Goal: Feedback & Contribution: Submit feedback/report problem

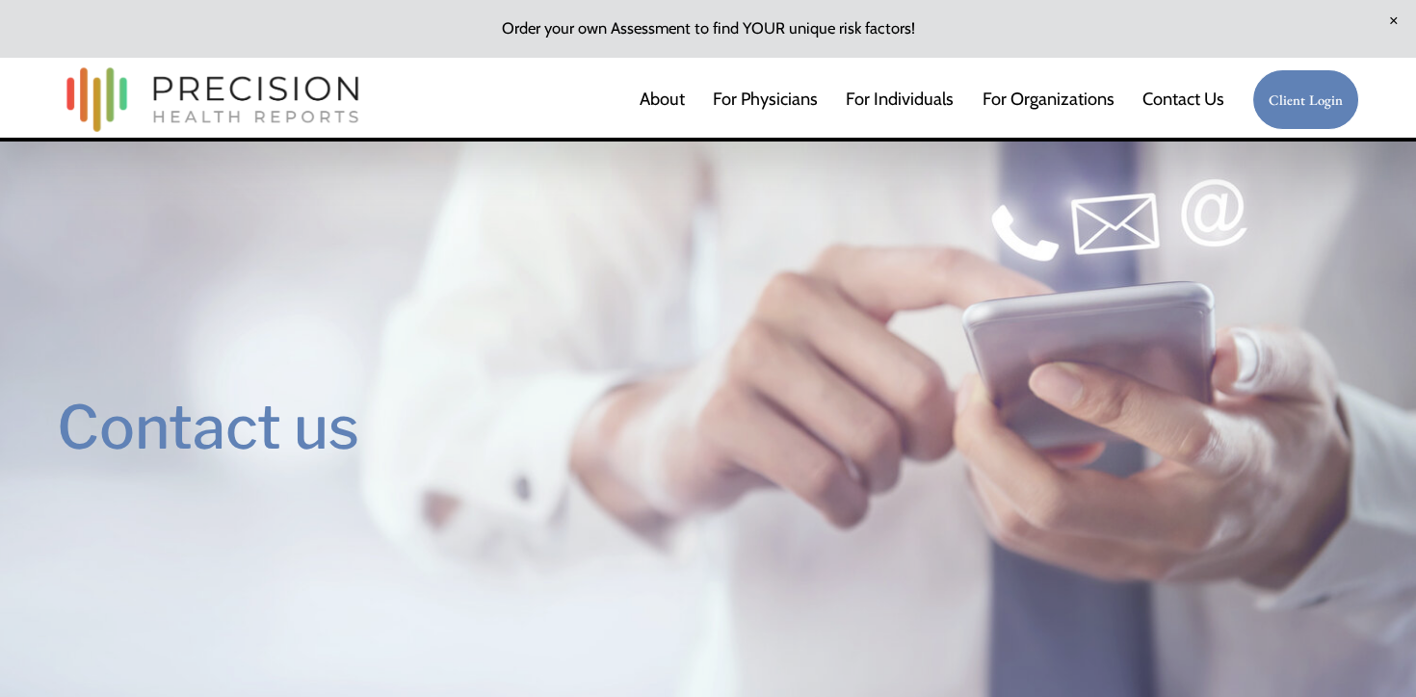
click at [904, 100] on link "For Individuals" at bounding box center [900, 99] width 108 height 39
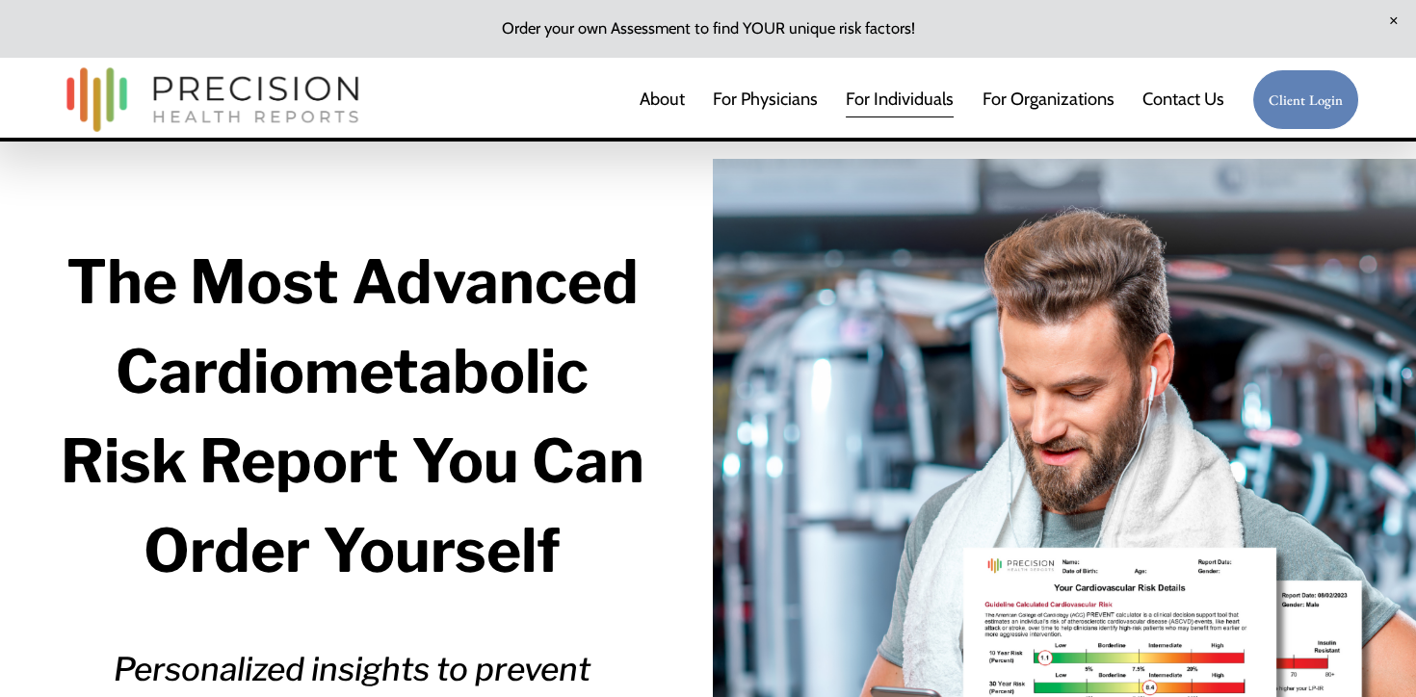
click at [1299, 110] on link "Client Login" at bounding box center [1305, 99] width 107 height 61
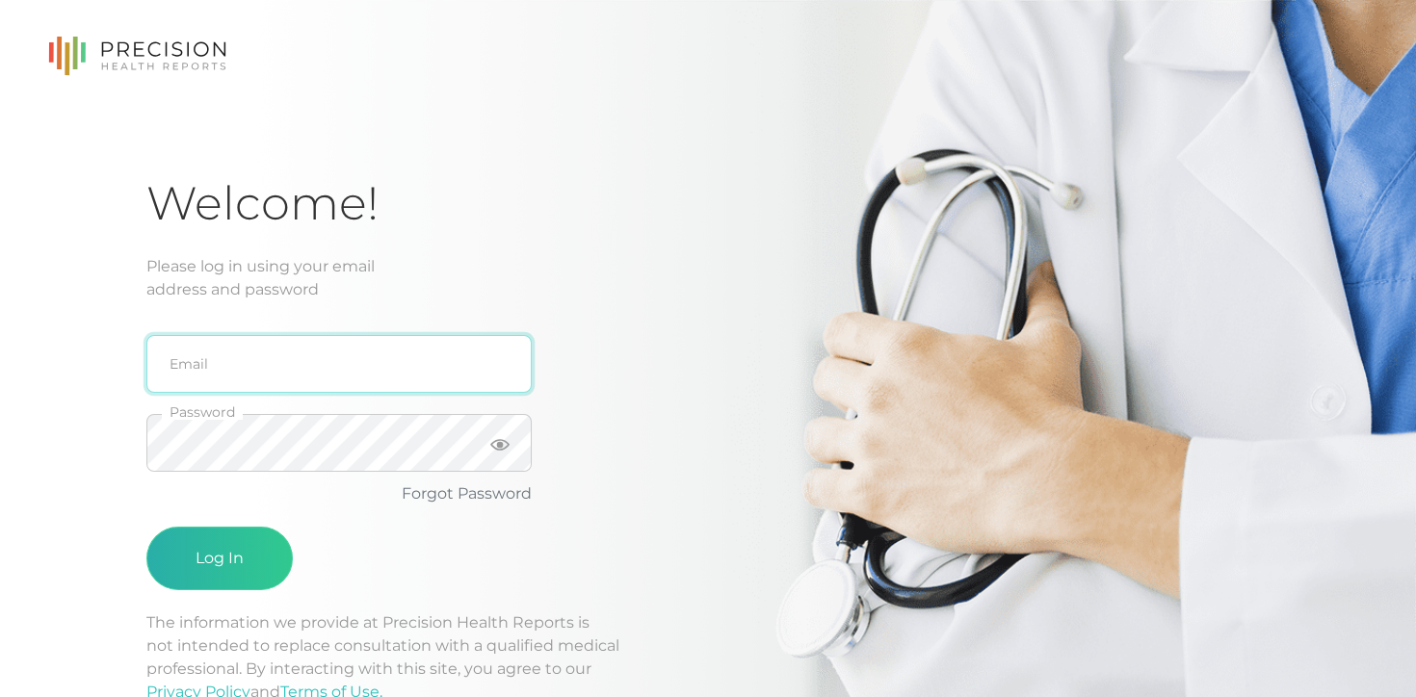
type input "hbuitano@gmail.com"
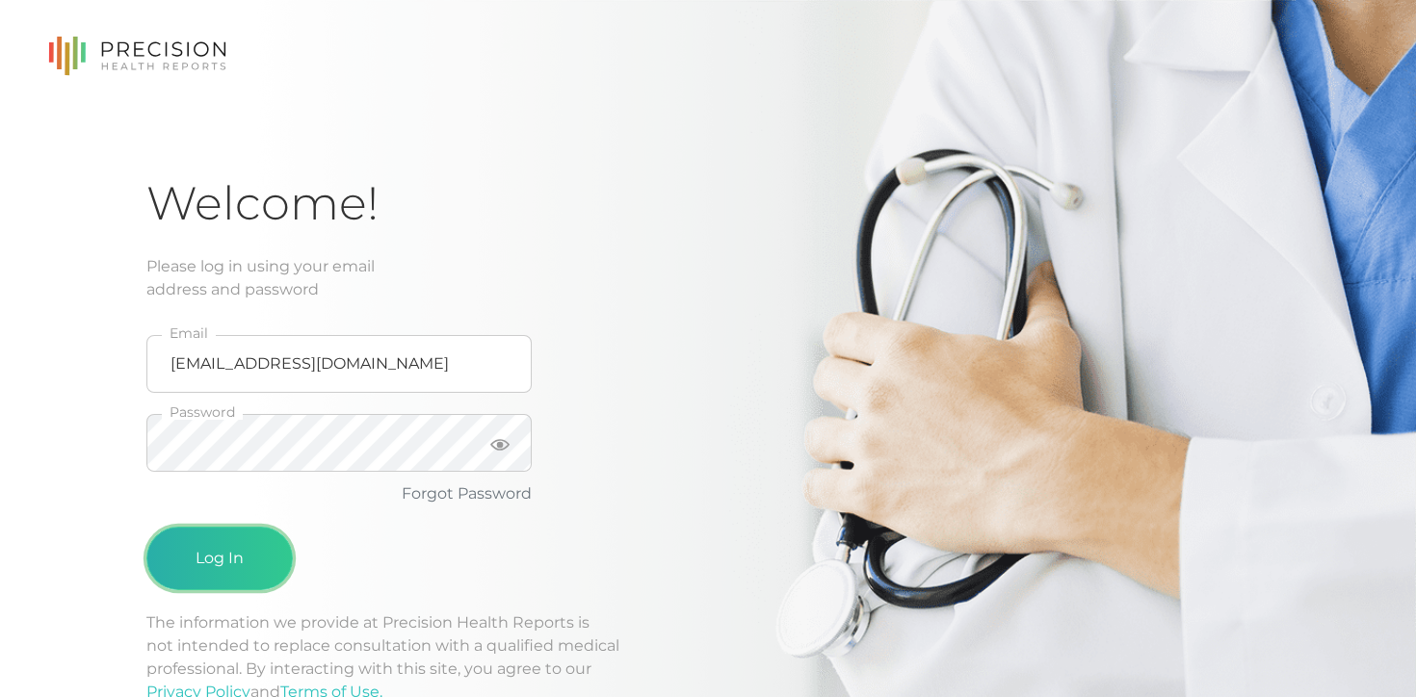
click at [242, 570] on button "Log In" at bounding box center [219, 559] width 146 height 64
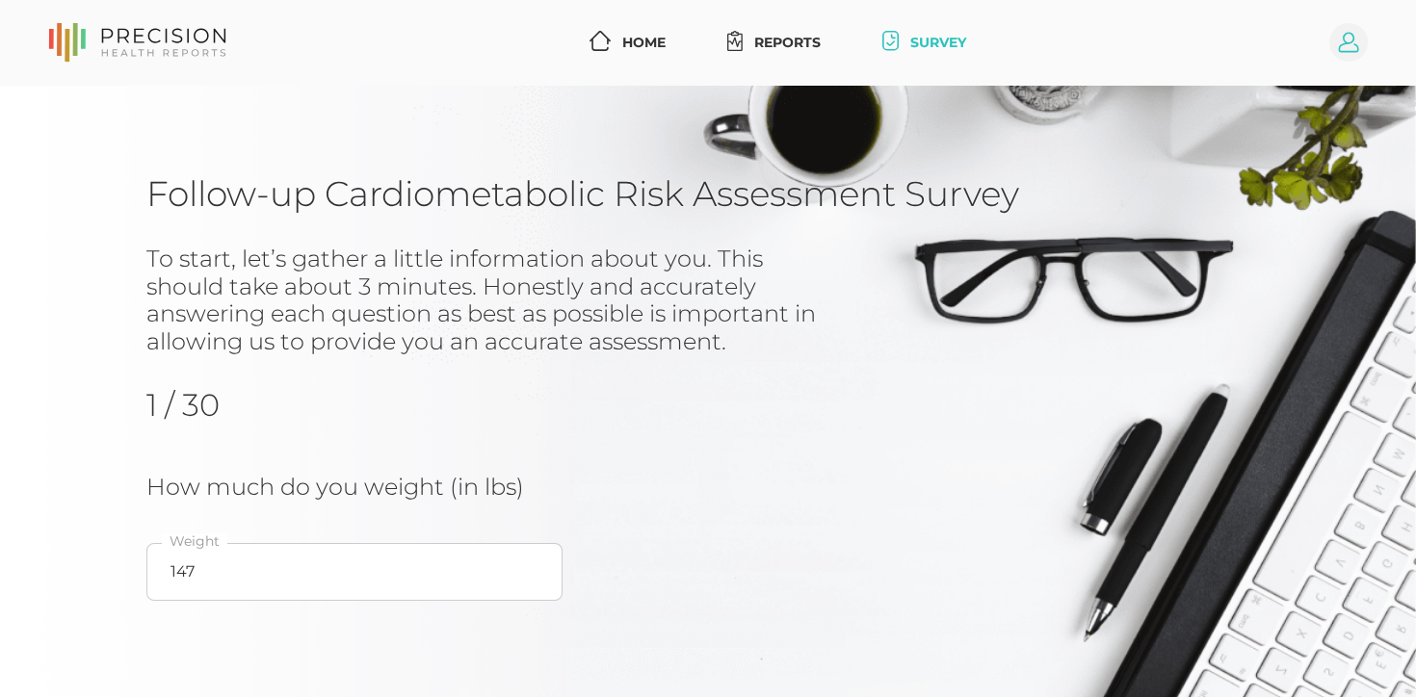
click at [1350, 50] on circle at bounding box center [1348, 42] width 39 height 39
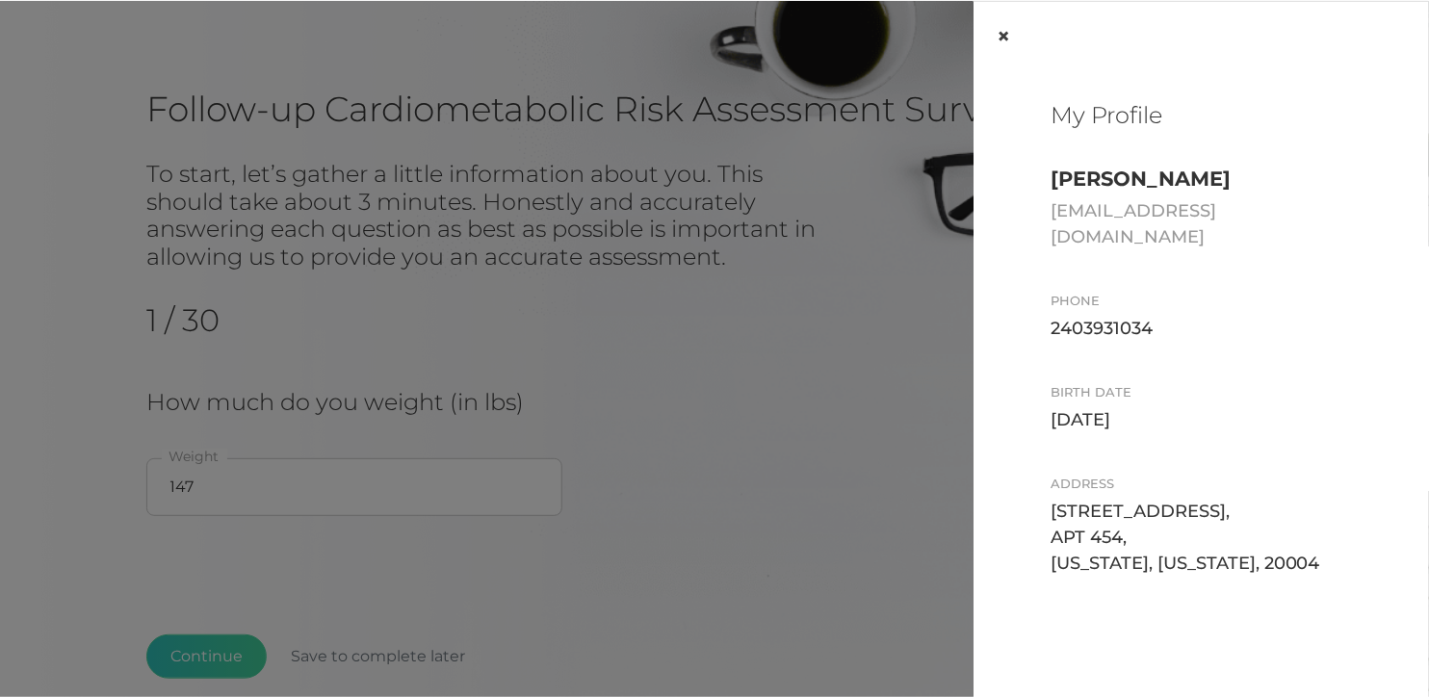
click at [996, 37] on button "×" at bounding box center [1004, 36] width 60 height 69
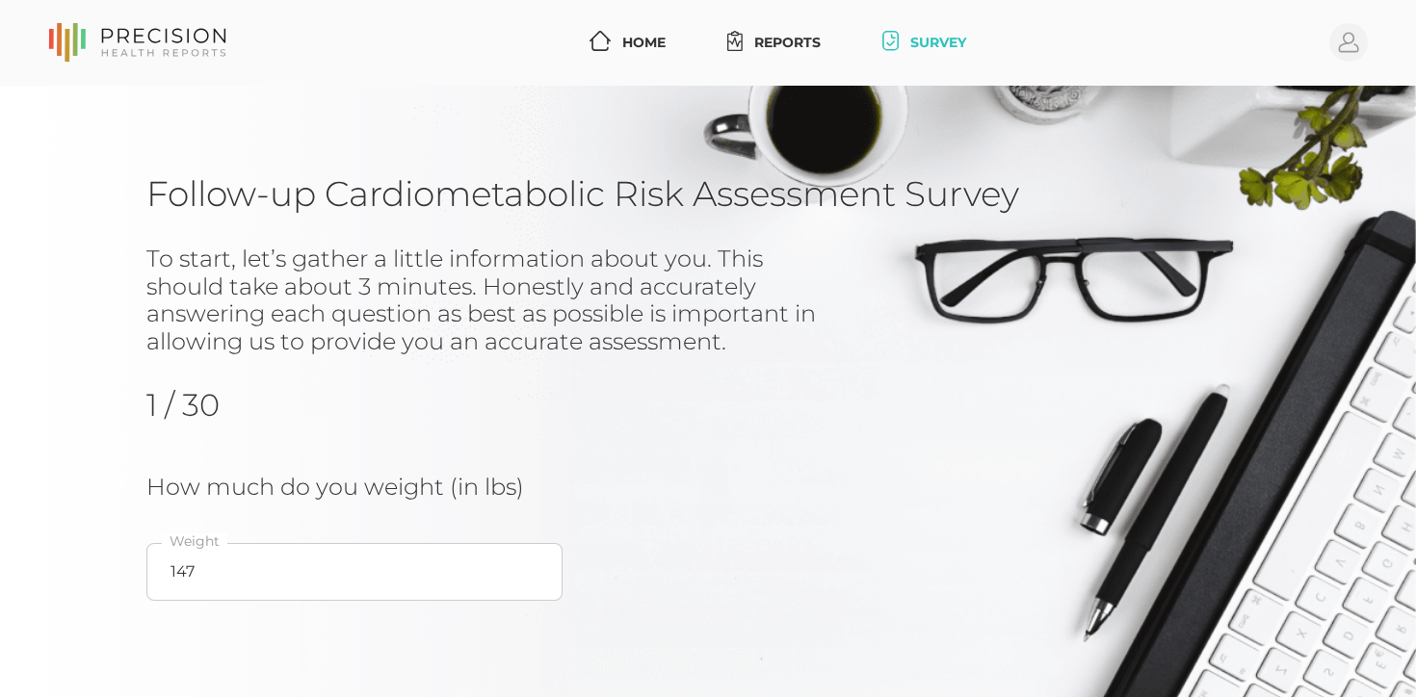
click at [63, 45] on icon at bounding box center [137, 42] width 178 height 39
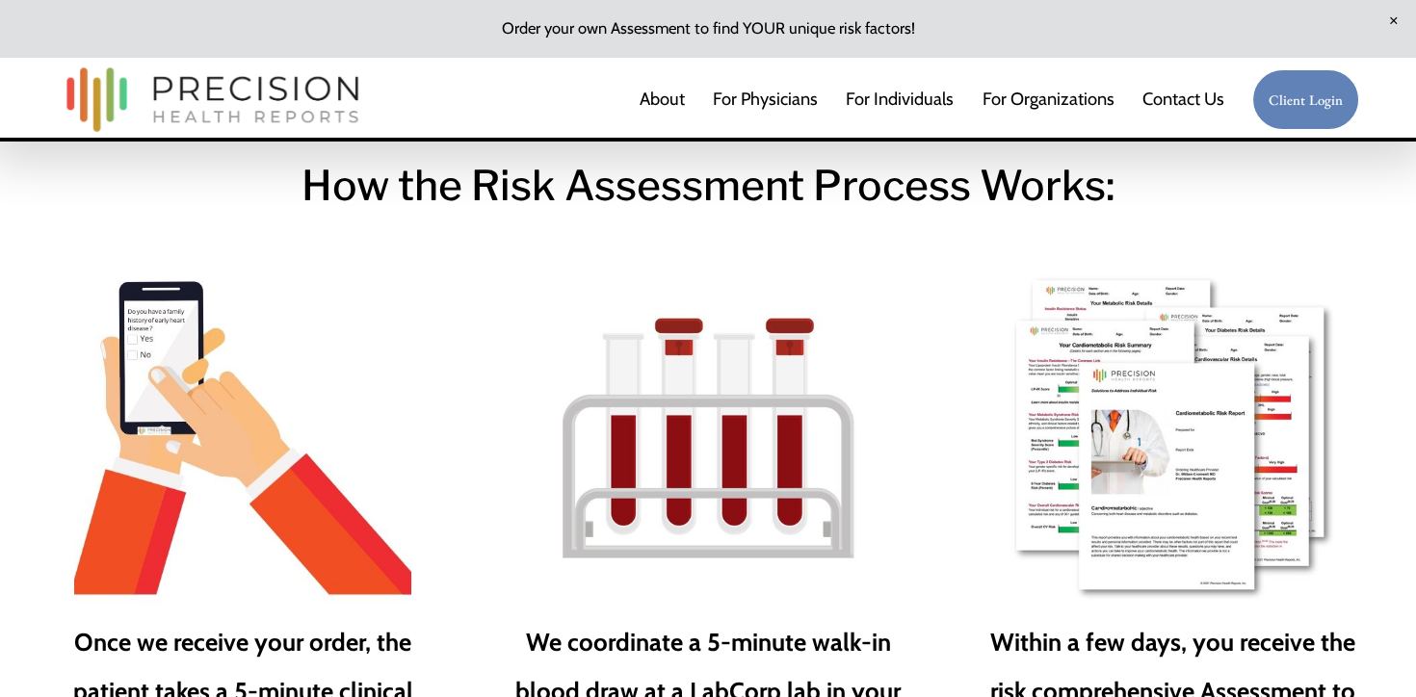
scroll to position [2408, 0]
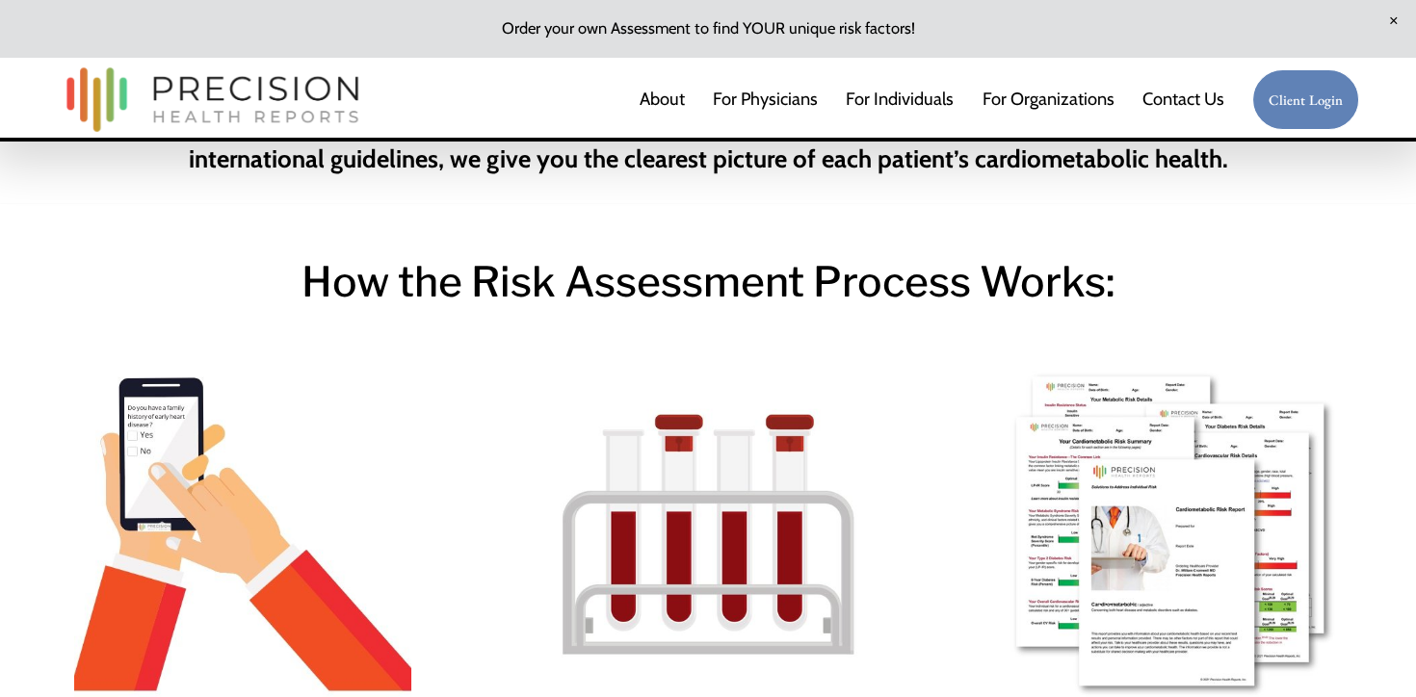
click at [1298, 98] on link "Client Login" at bounding box center [1305, 99] width 107 height 61
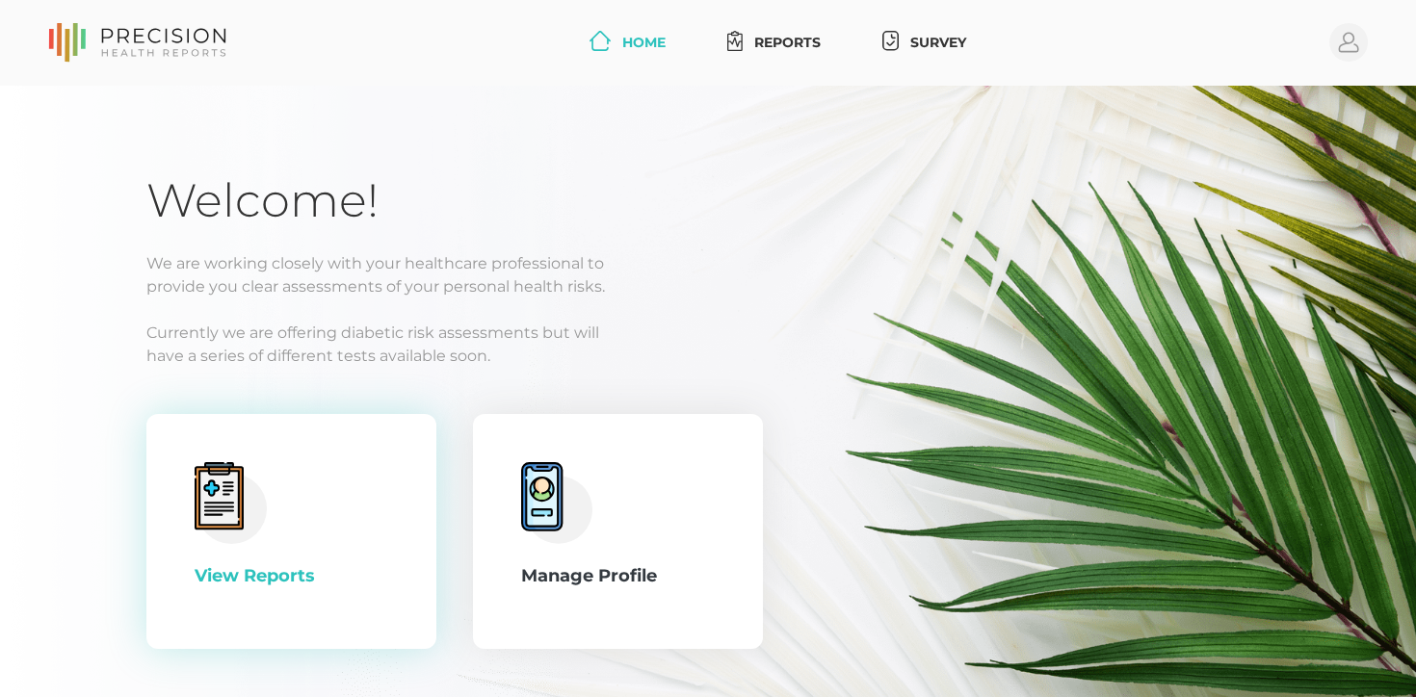
scroll to position [92, 0]
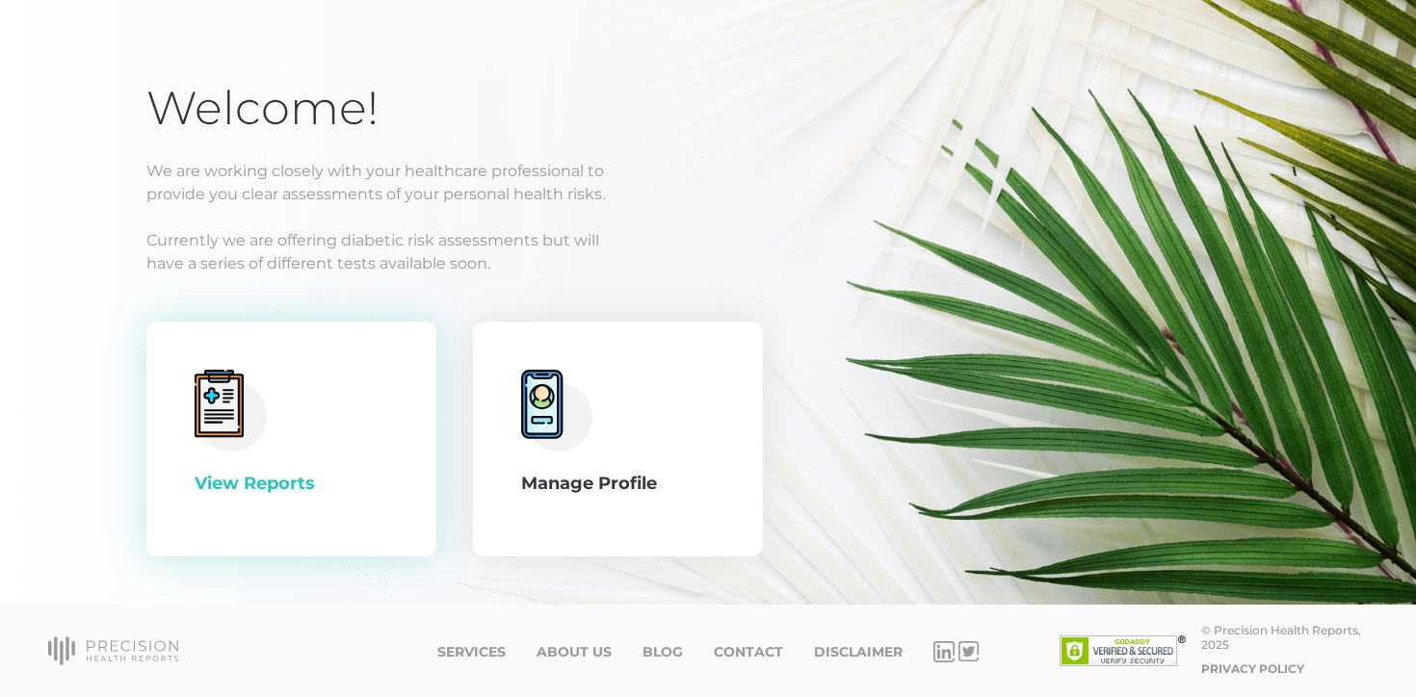
click at [217, 410] on icon at bounding box center [218, 405] width 31 height 36
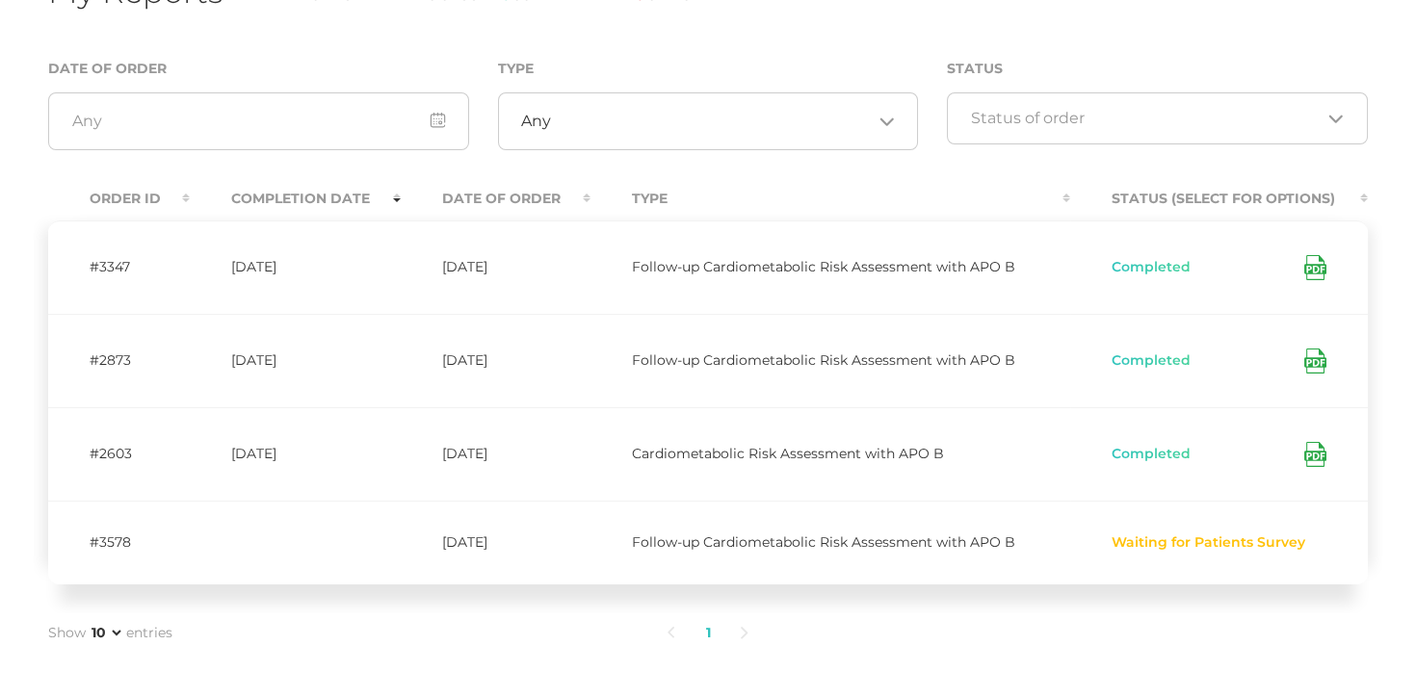
scroll to position [257, 0]
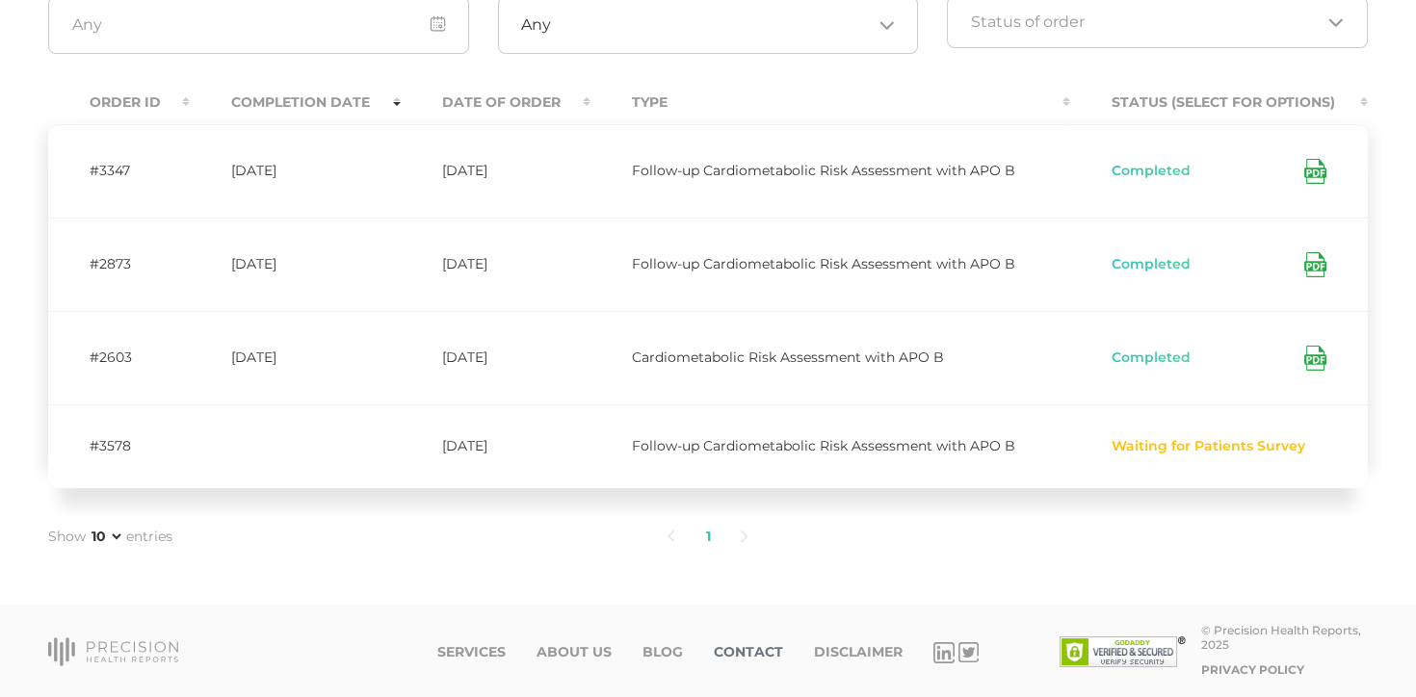
click at [732, 645] on link "Contact" at bounding box center [748, 652] width 69 height 16
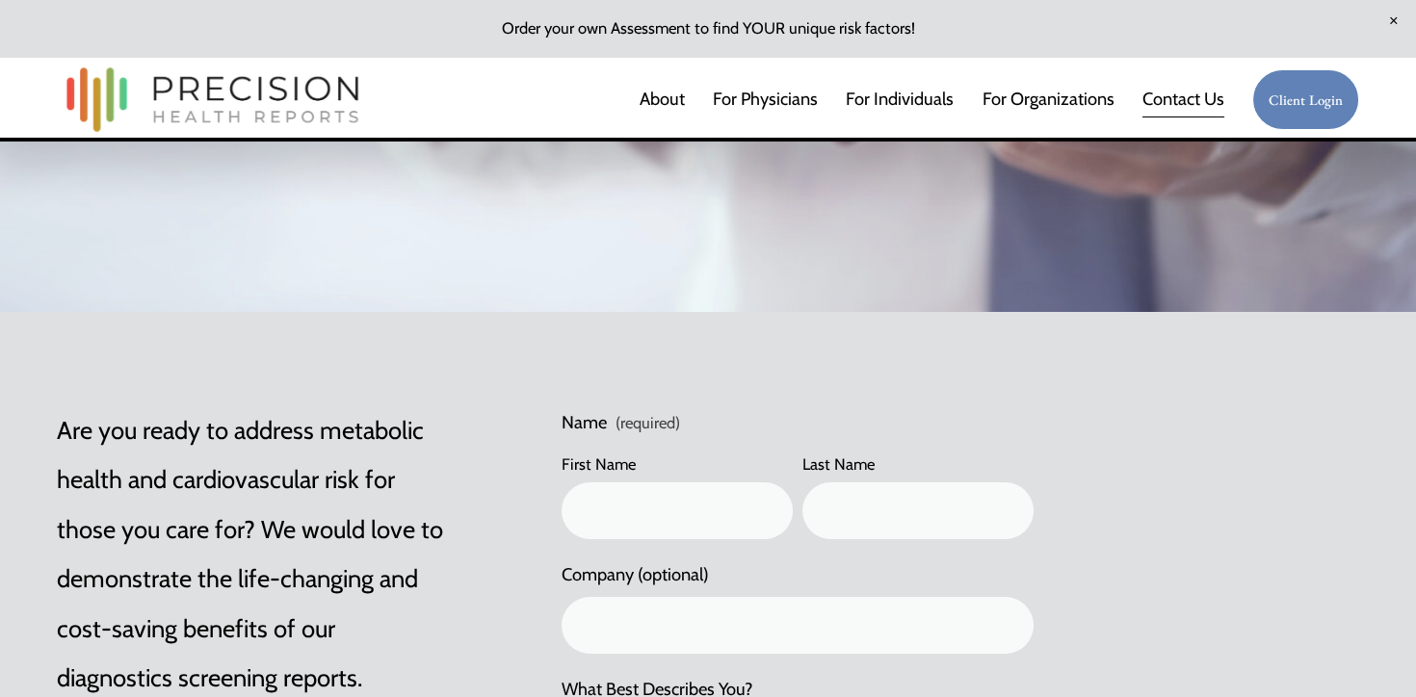
scroll to position [674, 0]
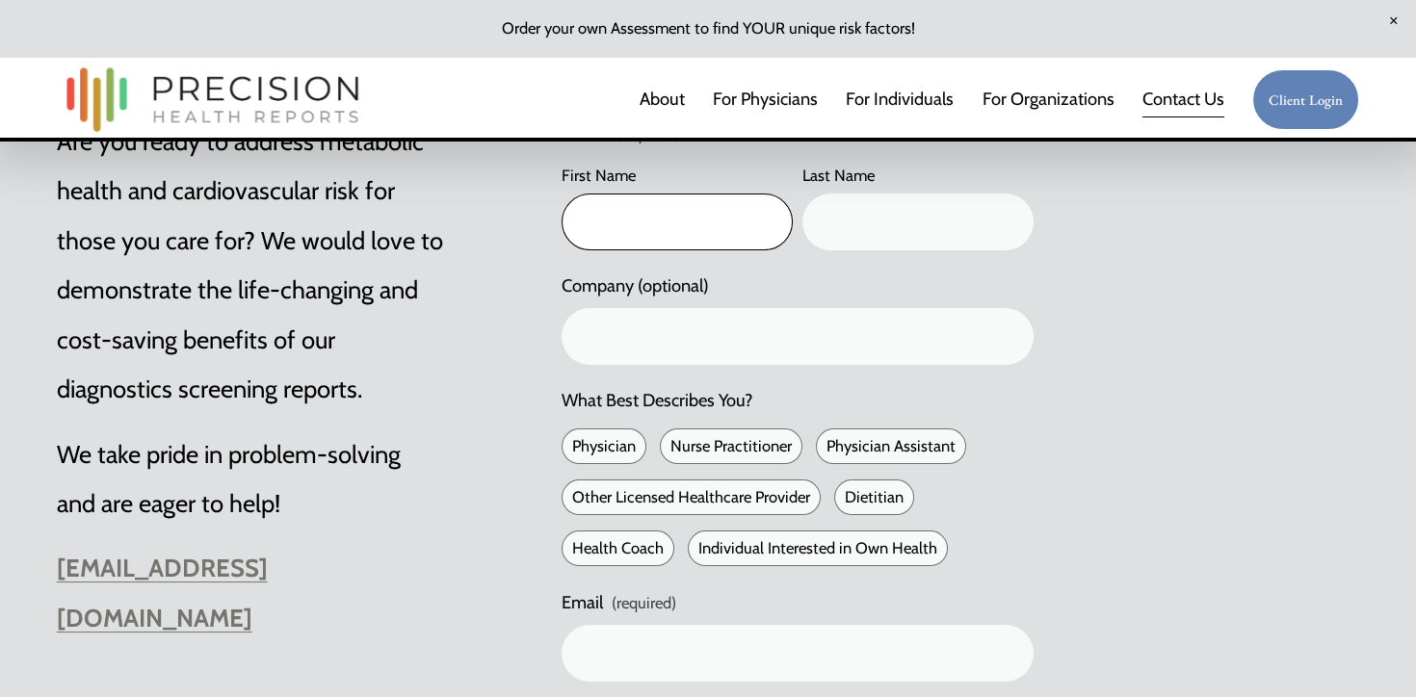
click at [663, 233] on input "First Name" at bounding box center [677, 222] width 231 height 57
type input "Hugo"
type input "Buitano"
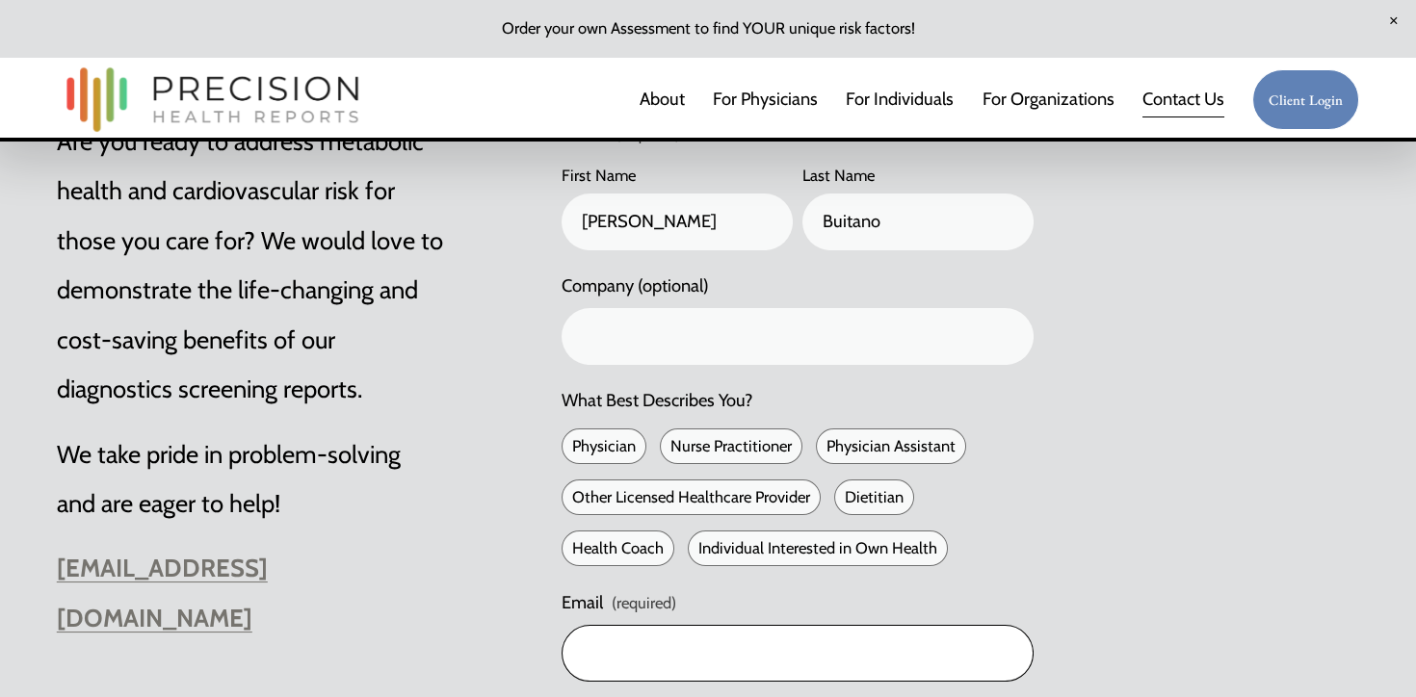
type input "[EMAIL_ADDRESS][DOMAIN_NAME]"
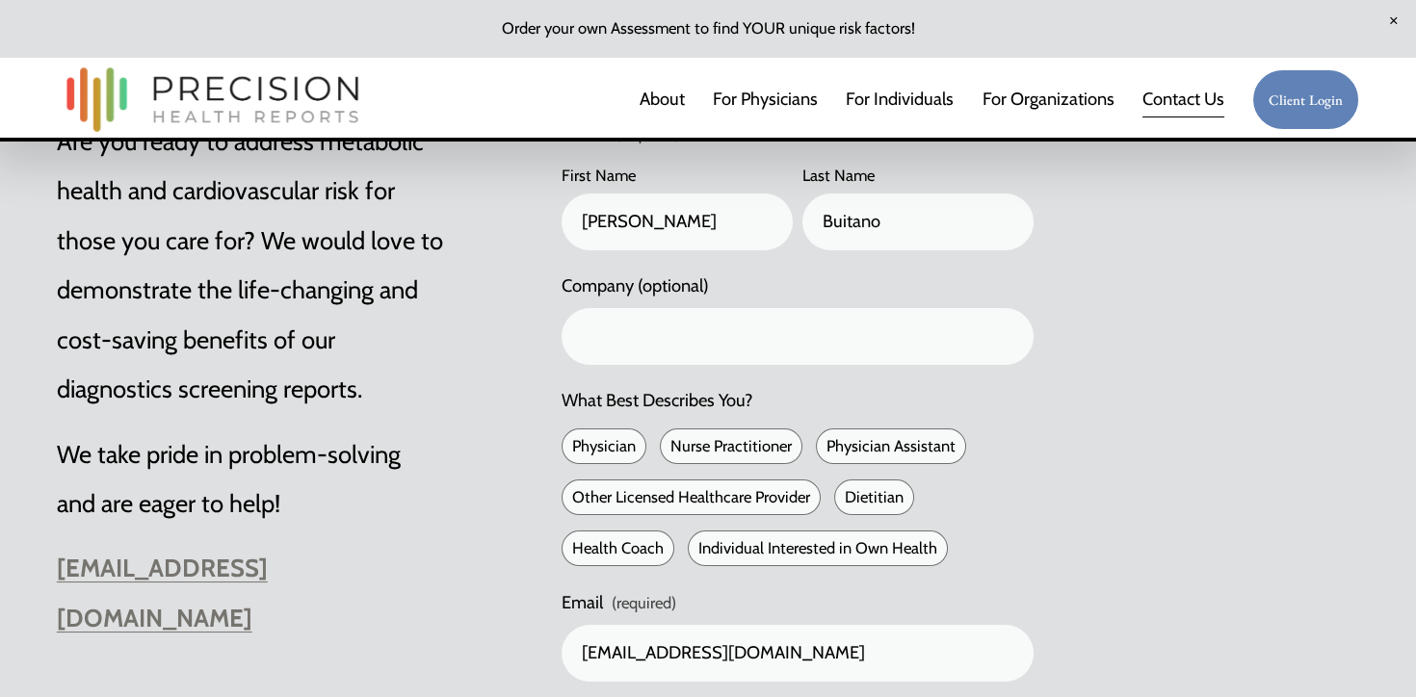
type input "(240) 393-1034"
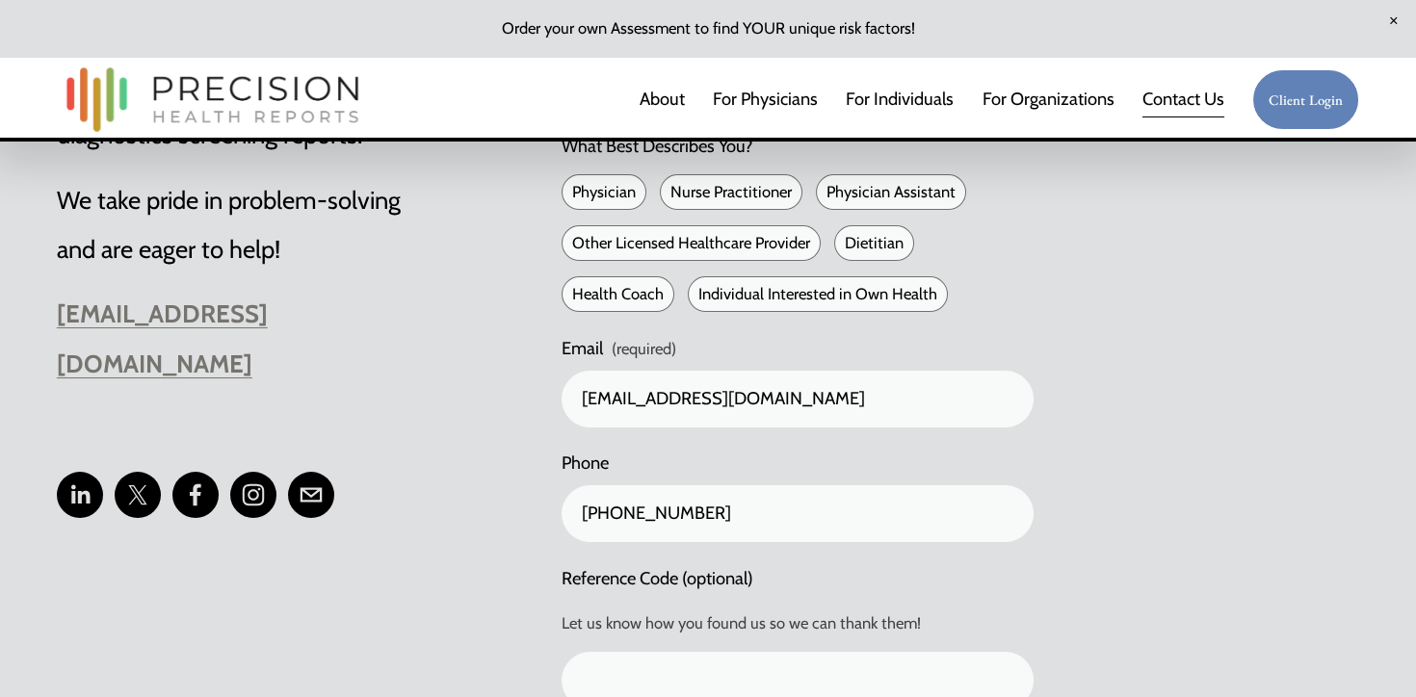
scroll to position [1121, 0]
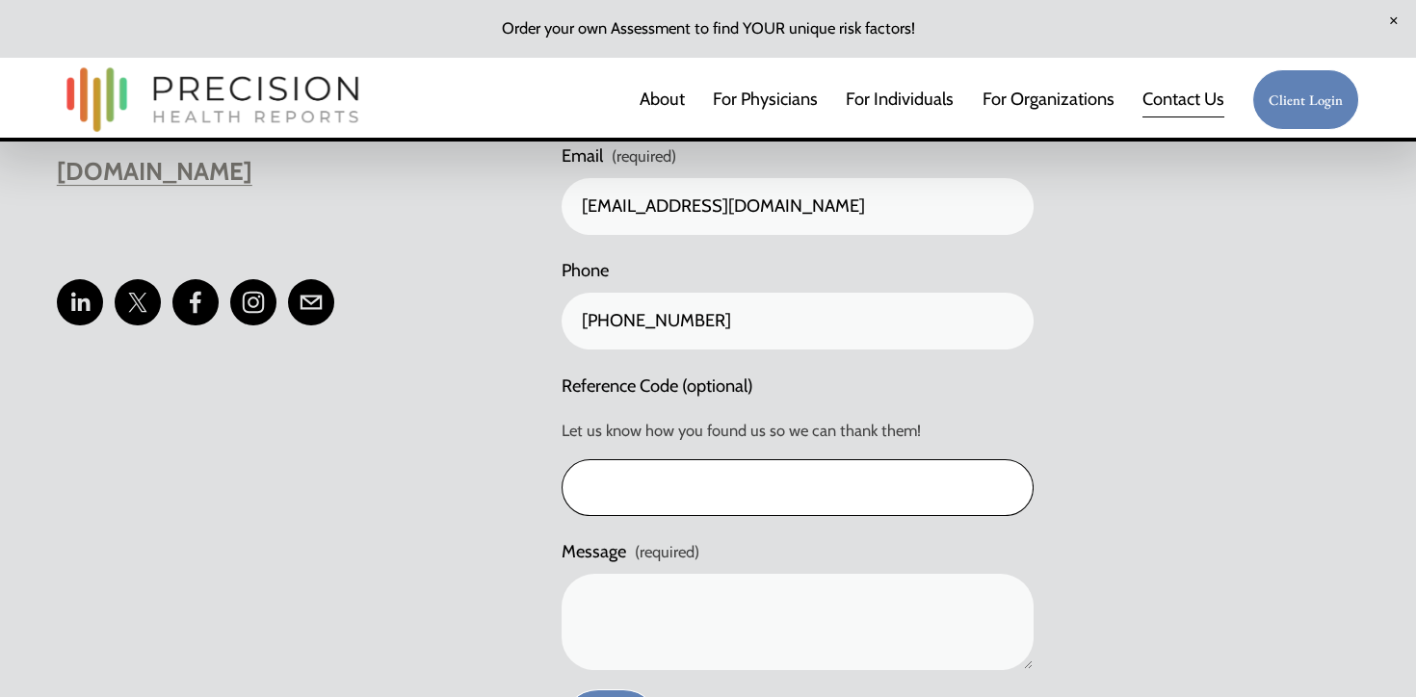
click at [623, 475] on input "Reference Code (optional)" at bounding box center [798, 487] width 472 height 57
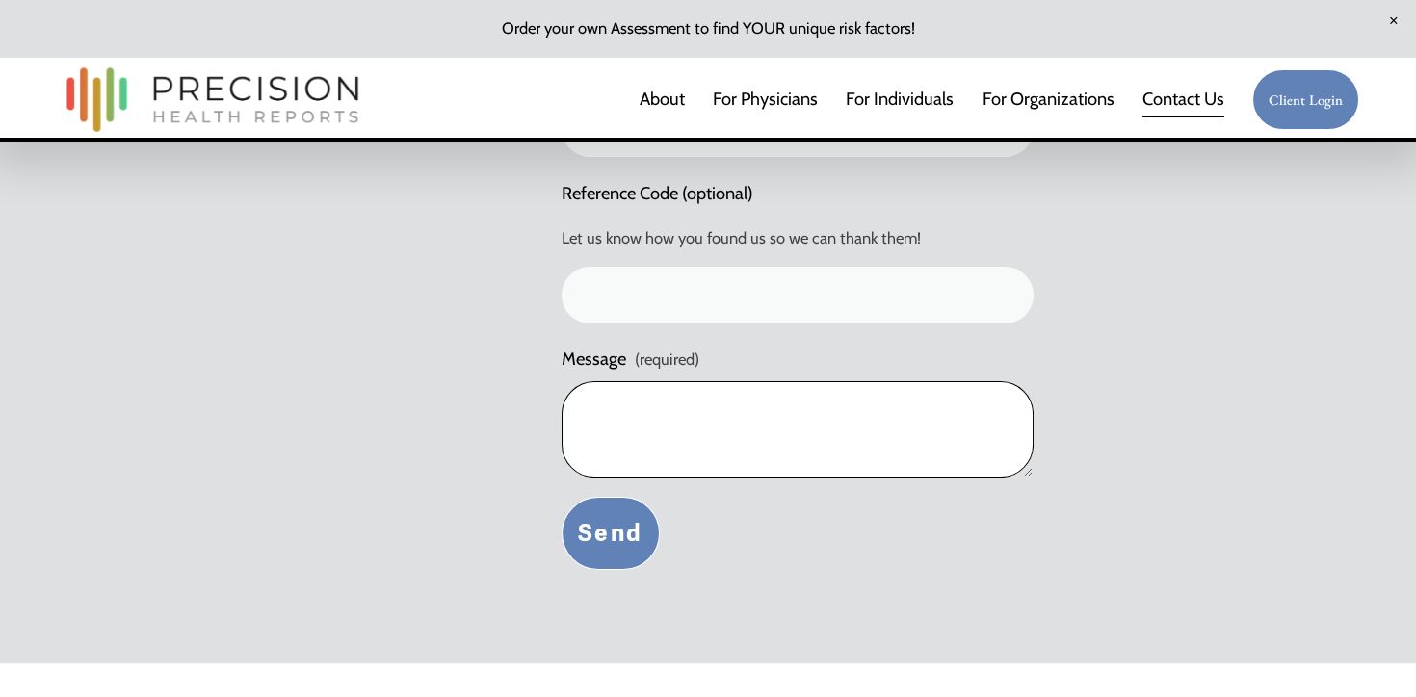
click at [661, 429] on textarea "Message (required)" at bounding box center [798, 429] width 472 height 96
type textarea "Hi, I completed my previous test in July"
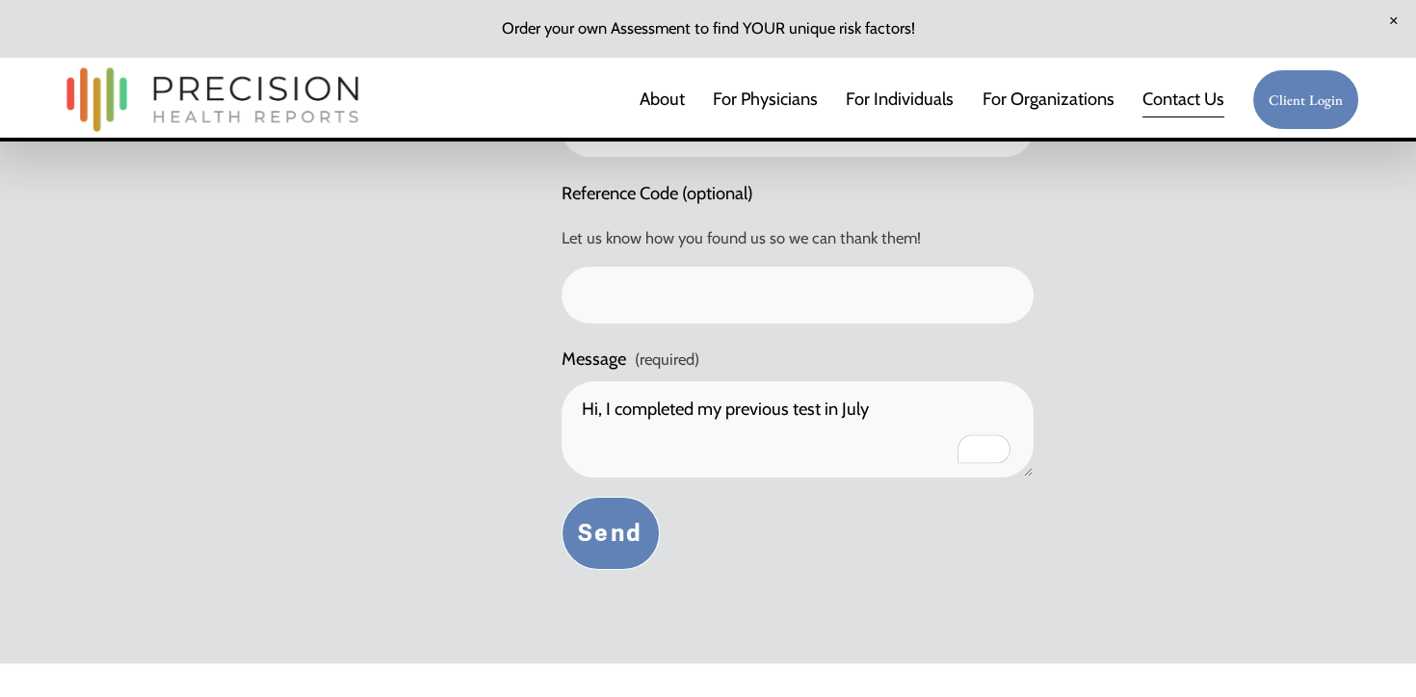
click at [1392, 21] on span "Close Announcement" at bounding box center [1394, 22] width 44 height 44
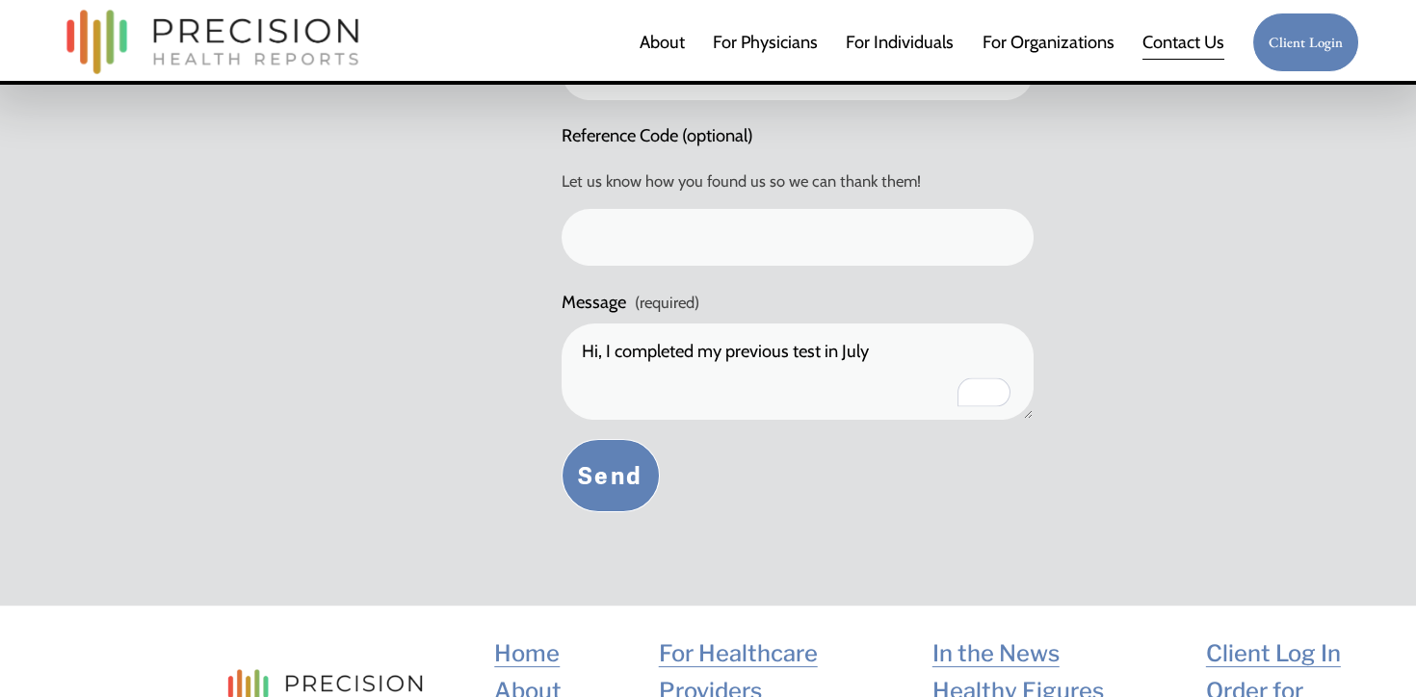
scroll to position [1256, 0]
